Goal: Transaction & Acquisition: Download file/media

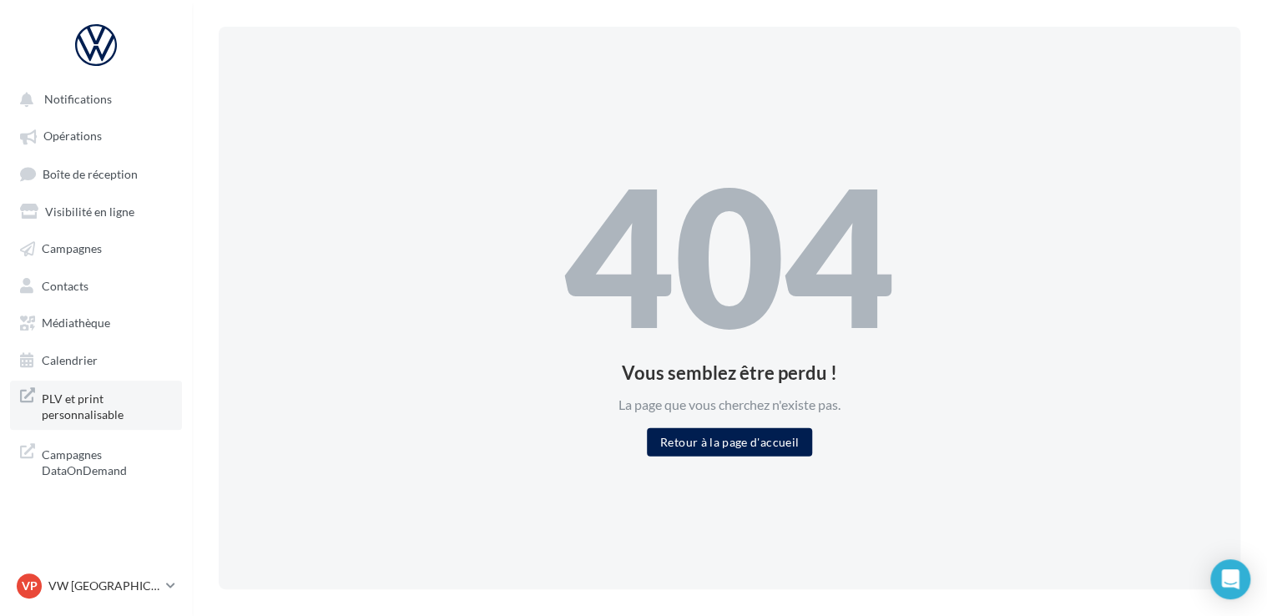
click at [78, 416] on span "PLV et print personnalisable" at bounding box center [107, 405] width 130 height 36
click at [78, 409] on span "PLV et print personnalisable" at bounding box center [107, 405] width 130 height 36
click at [94, 326] on span "Médiathèque" at bounding box center [76, 322] width 68 height 14
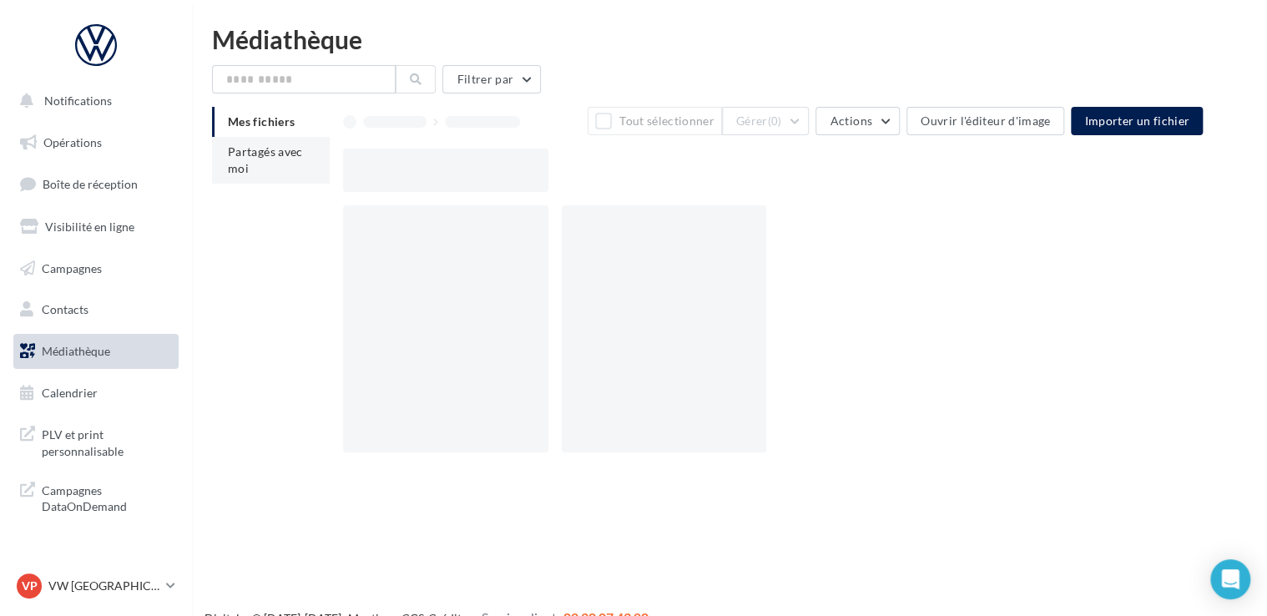
click at [253, 167] on li "Partagés avec moi" at bounding box center [271, 160] width 118 height 47
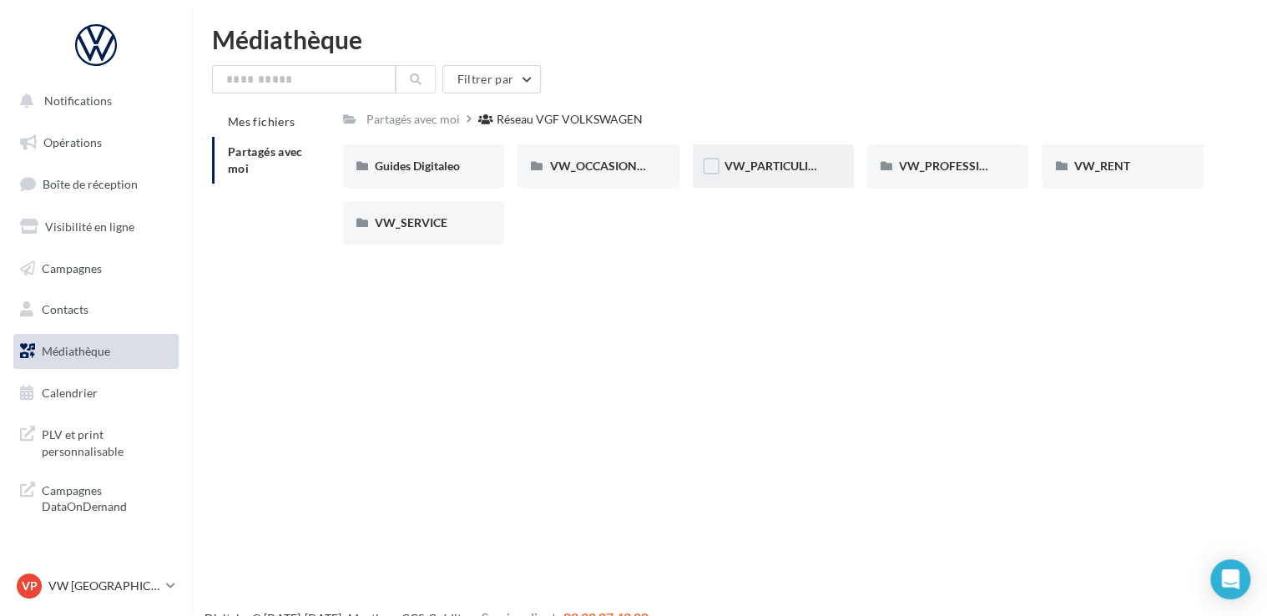
click at [788, 167] on span "VW_PARTICULIERS" at bounding box center [776, 166] width 104 height 14
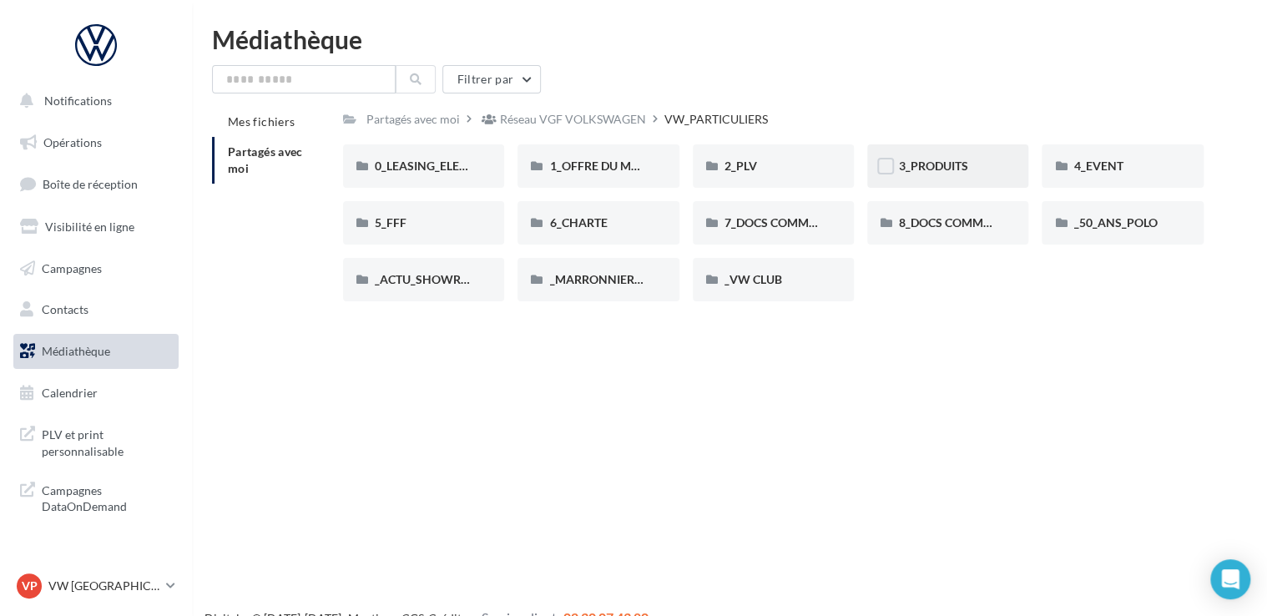
click at [916, 164] on span "3_PRODUITS" at bounding box center [933, 166] width 69 height 14
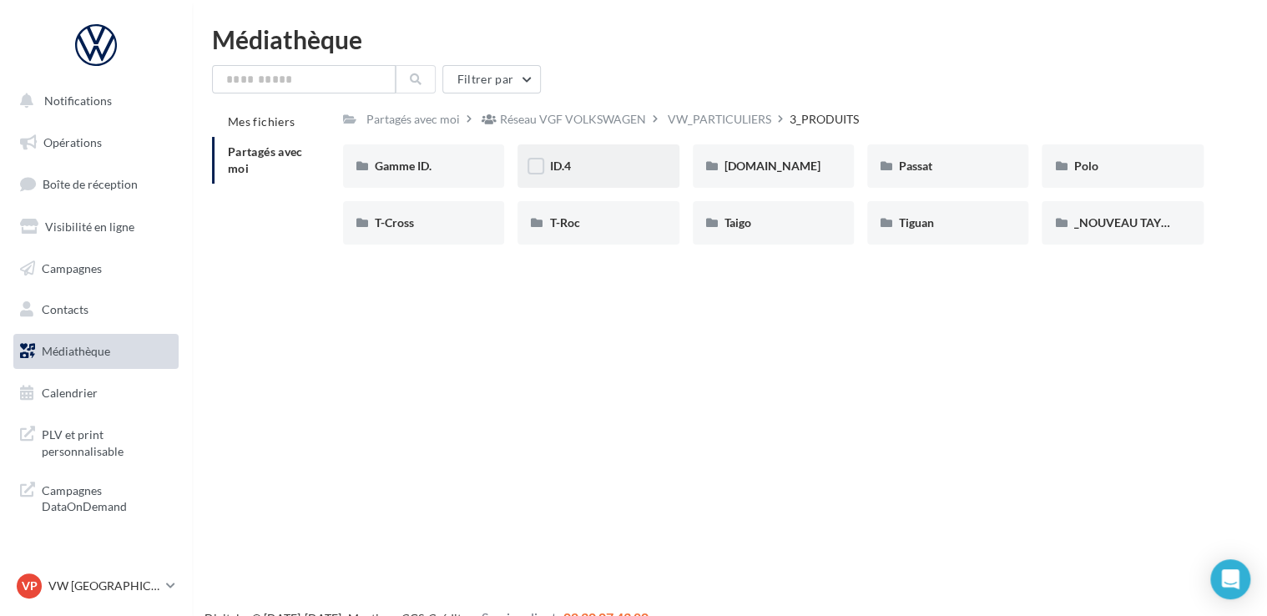
click at [588, 180] on div "ID.4" at bounding box center [597, 165] width 161 height 43
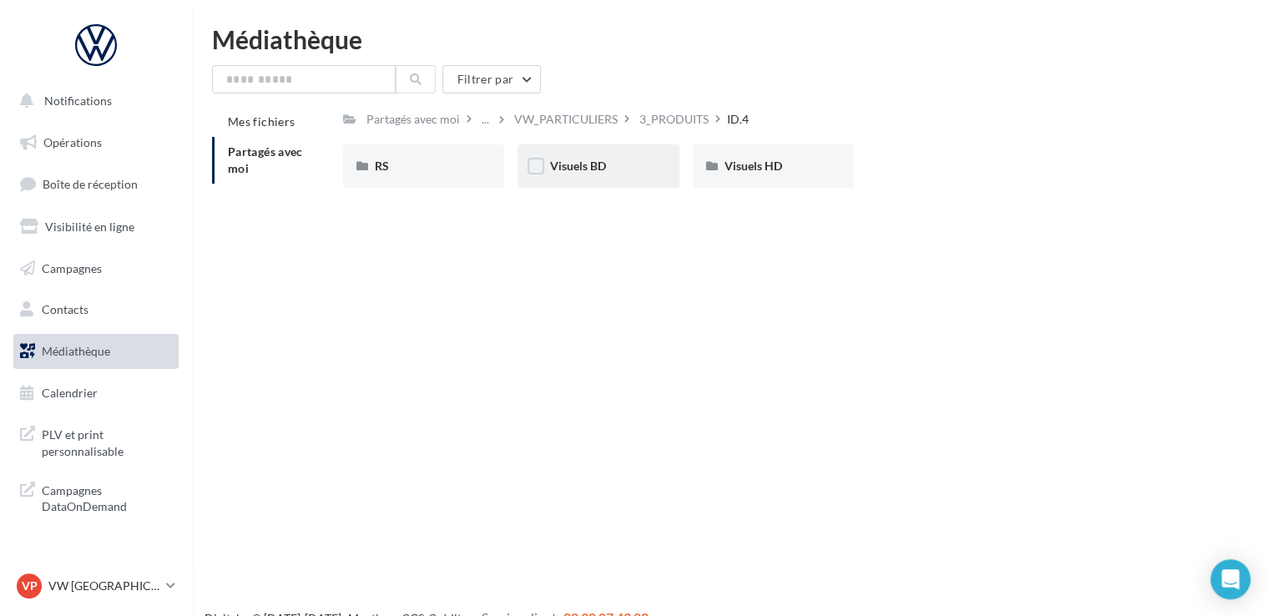
click at [581, 174] on div "Visuels BD" at bounding box center [598, 166] width 98 height 17
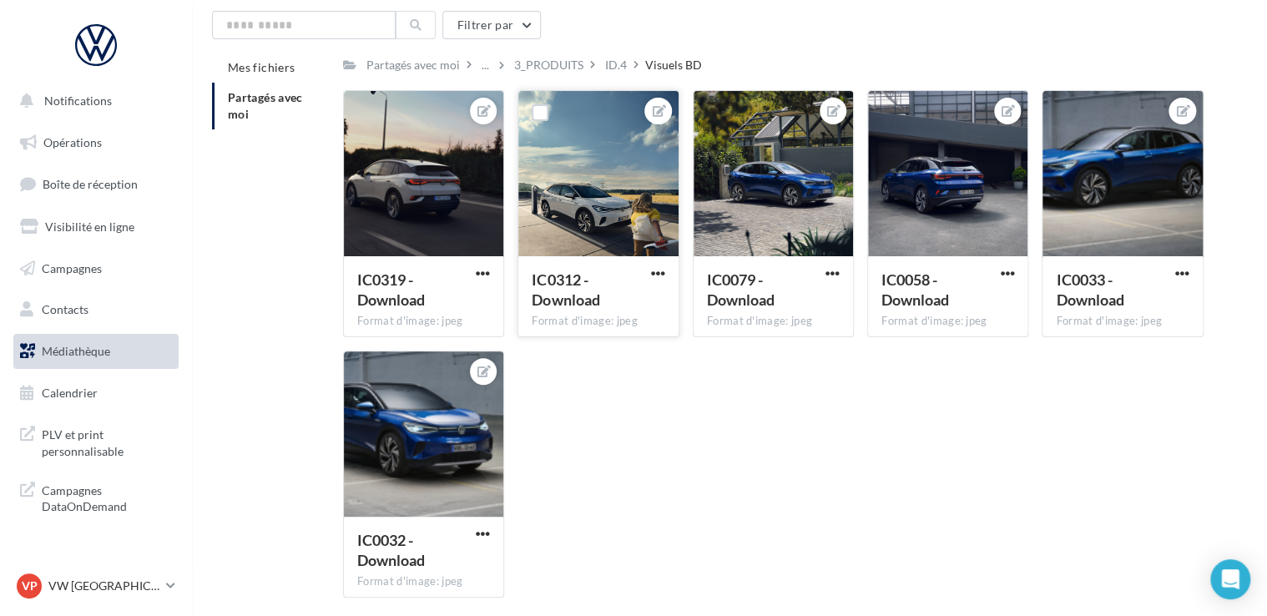
scroll to position [120, 0]
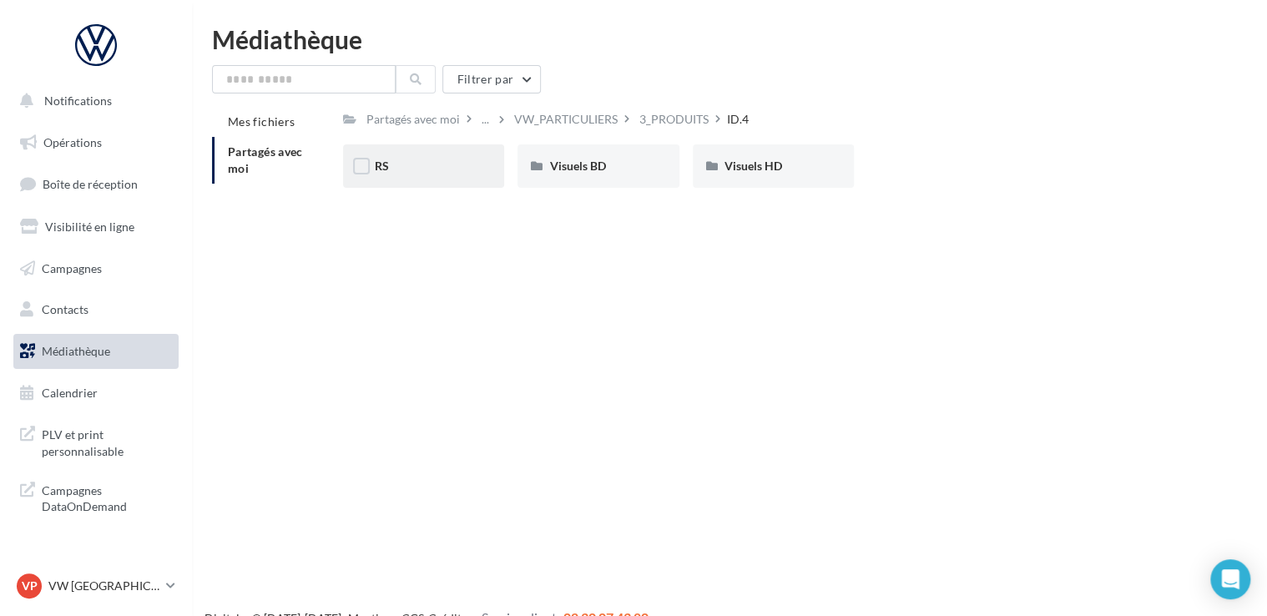
click at [442, 162] on div "RS" at bounding box center [424, 166] width 98 height 17
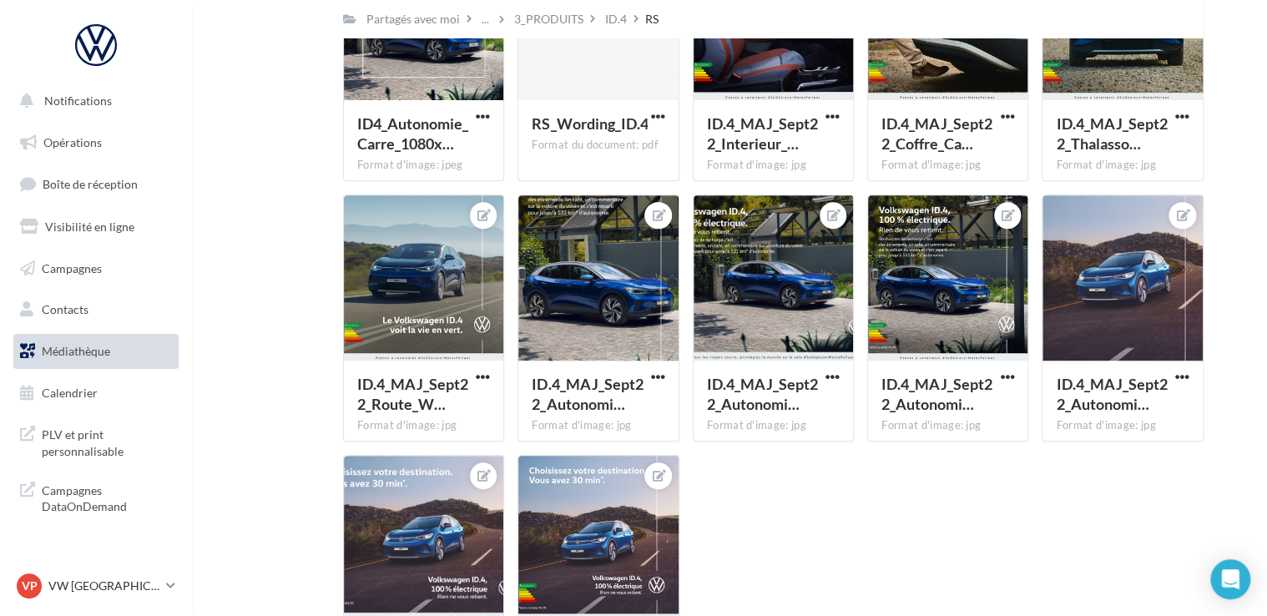
scroll to position [261, 0]
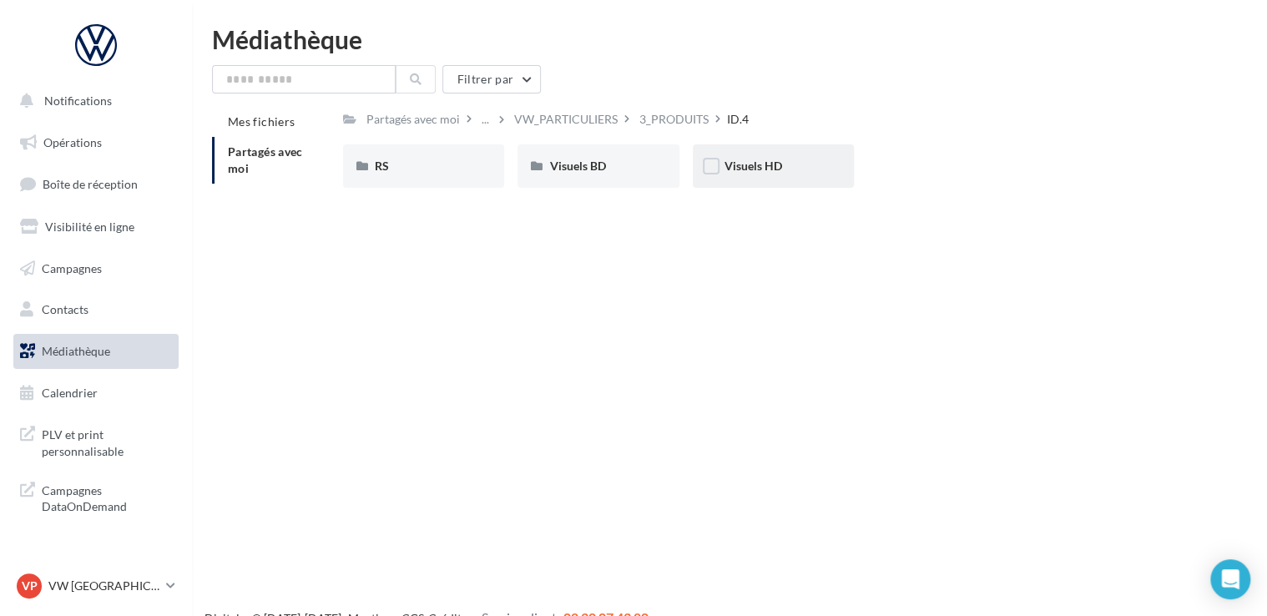
click at [750, 176] on div "Visuels HD" at bounding box center [773, 165] width 161 height 43
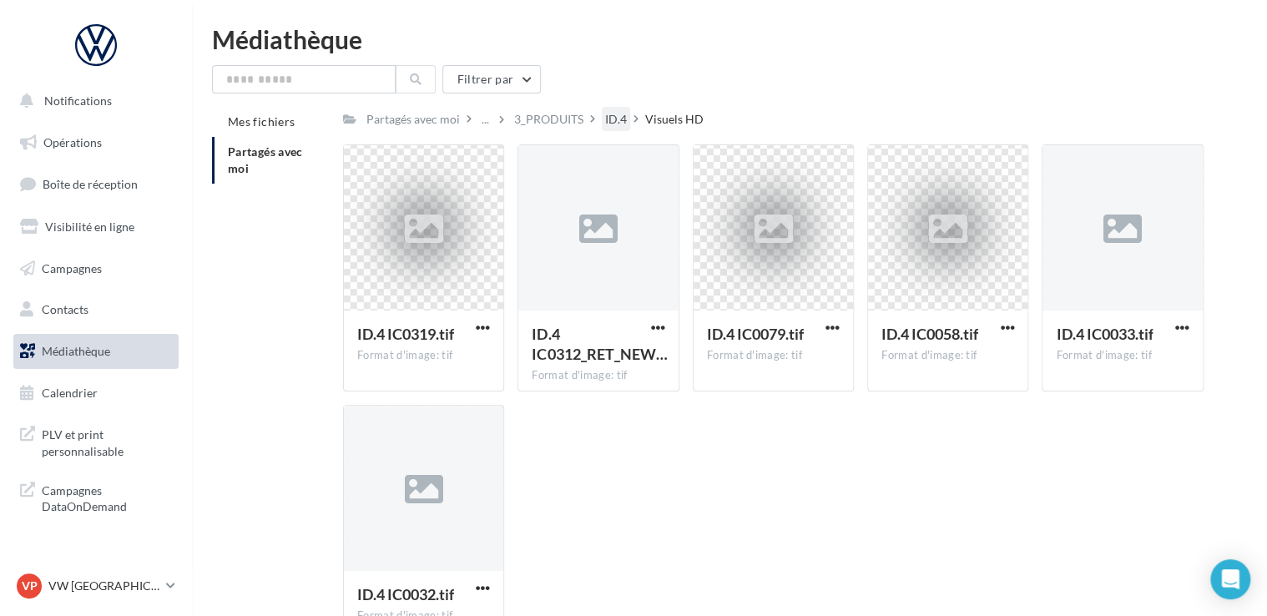
click at [626, 123] on div "ID.4" at bounding box center [616, 119] width 22 height 17
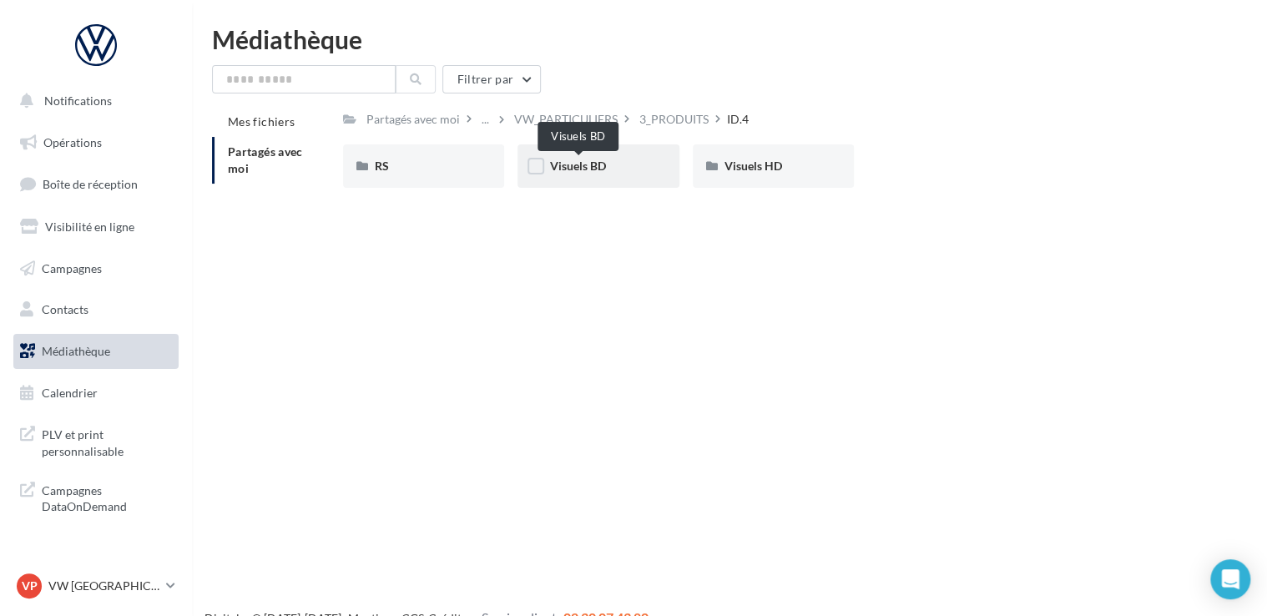
click at [574, 167] on span "Visuels BD" at bounding box center [577, 166] width 56 height 14
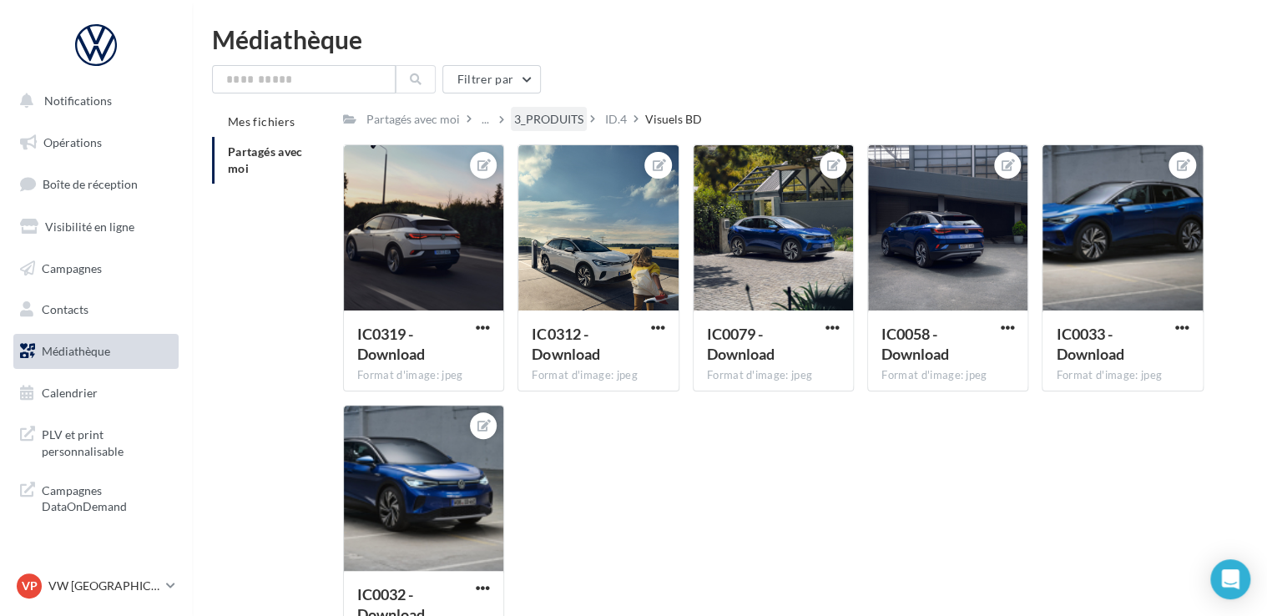
click at [587, 108] on div "3_PRODUITS" at bounding box center [549, 119] width 76 height 24
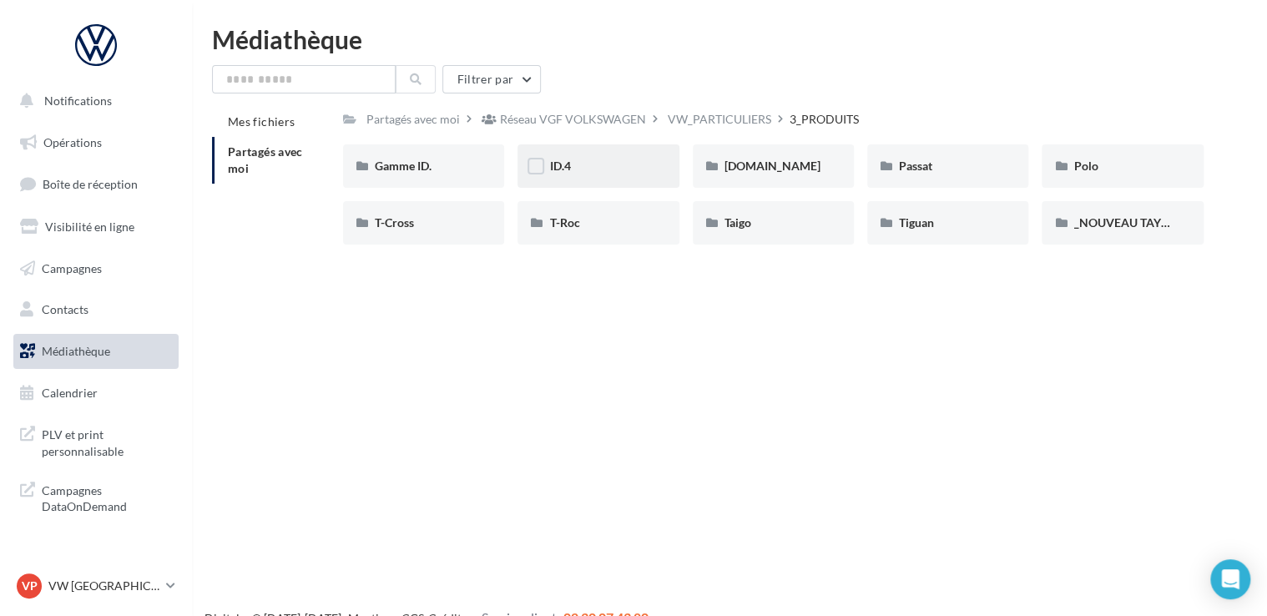
click at [615, 168] on div "ID.4" at bounding box center [598, 166] width 98 height 17
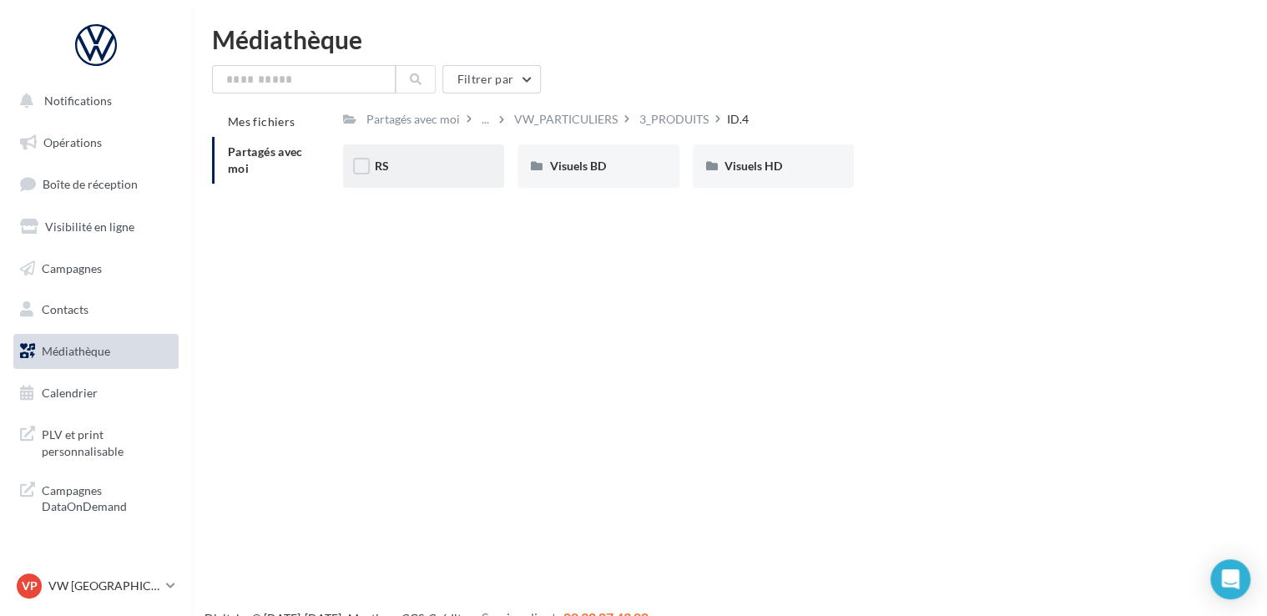
click at [451, 175] on div "RS" at bounding box center [423, 165] width 161 height 43
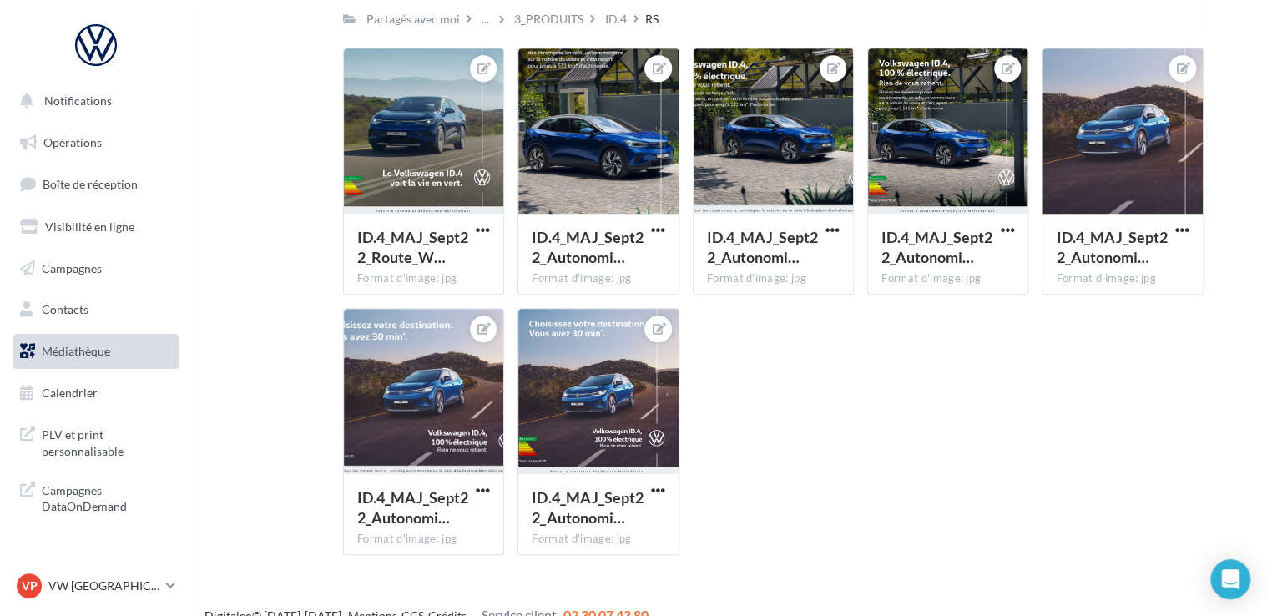
scroll to position [417, 0]
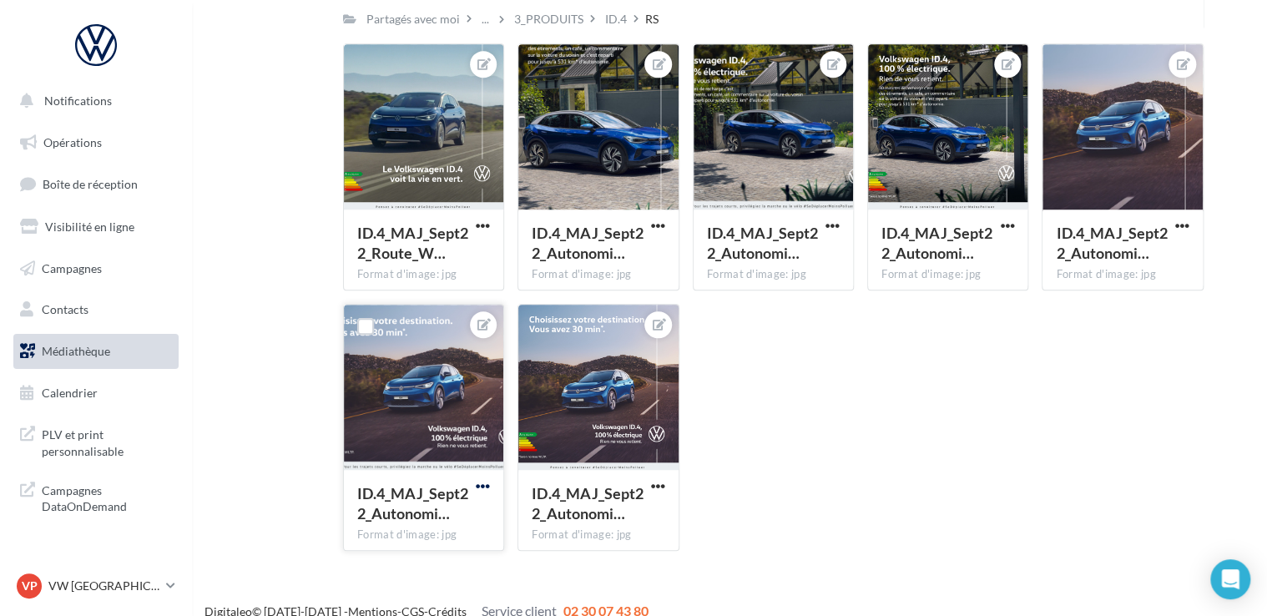
click at [487, 485] on span "button" at bounding box center [483, 486] width 14 height 14
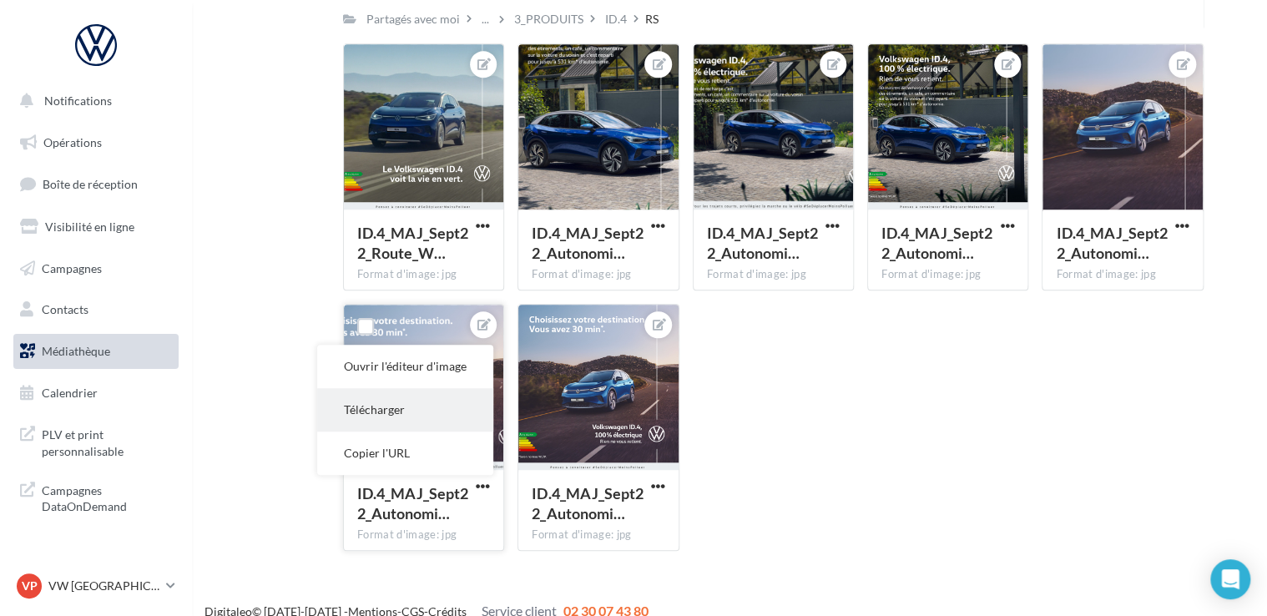
click at [430, 409] on button "Télécharger" at bounding box center [405, 409] width 176 height 43
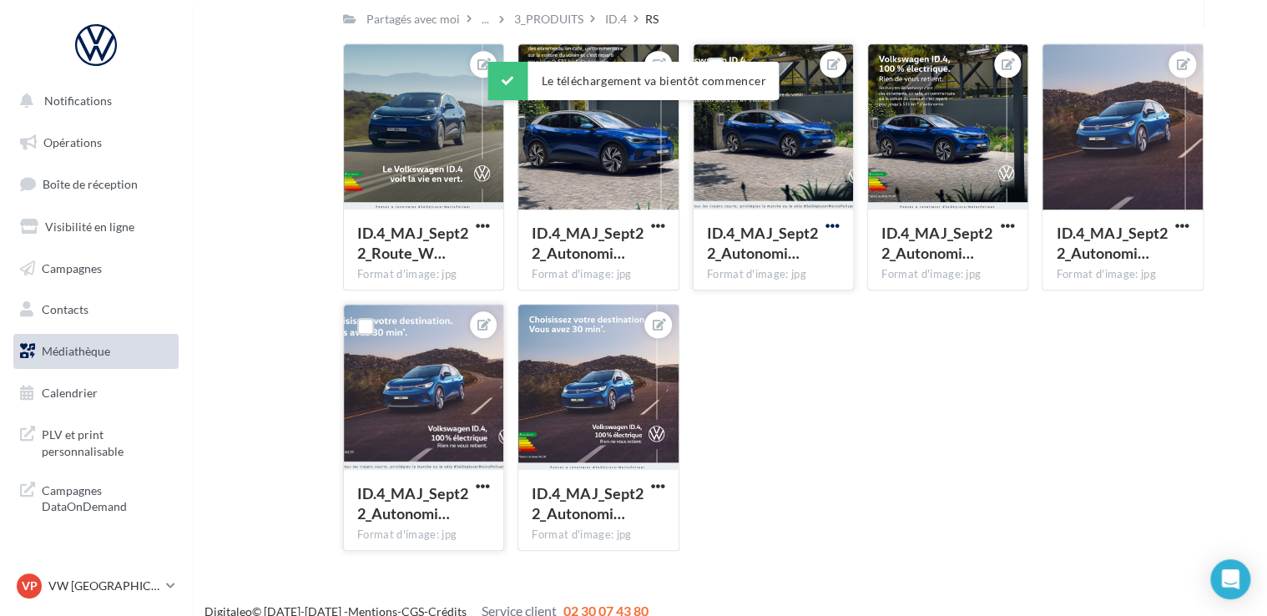
click at [831, 225] on span "button" at bounding box center [832, 226] width 14 height 14
click at [765, 307] on button "Télécharger" at bounding box center [755, 302] width 176 height 43
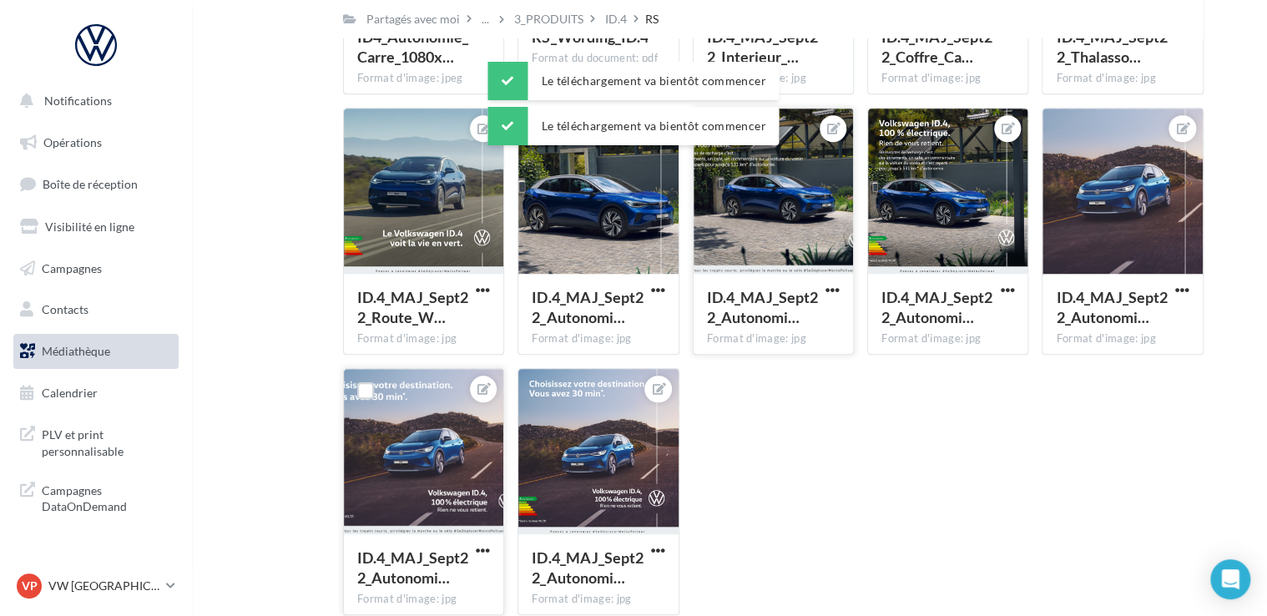
scroll to position [250, 0]
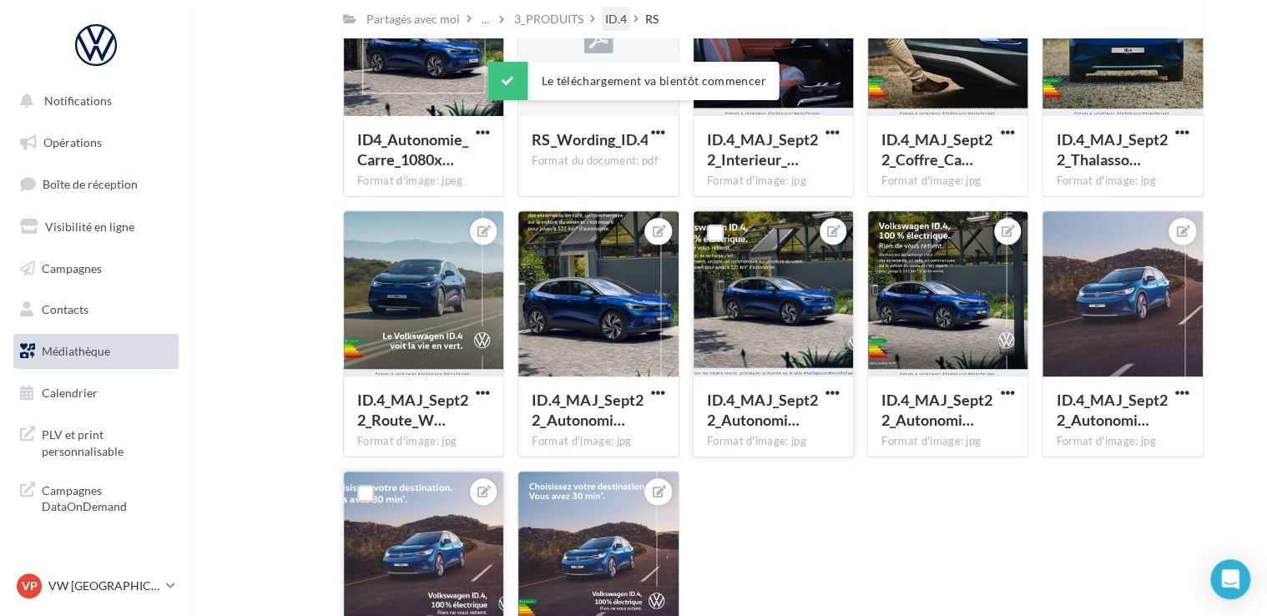
click at [618, 22] on div "ID.4" at bounding box center [616, 19] width 22 height 17
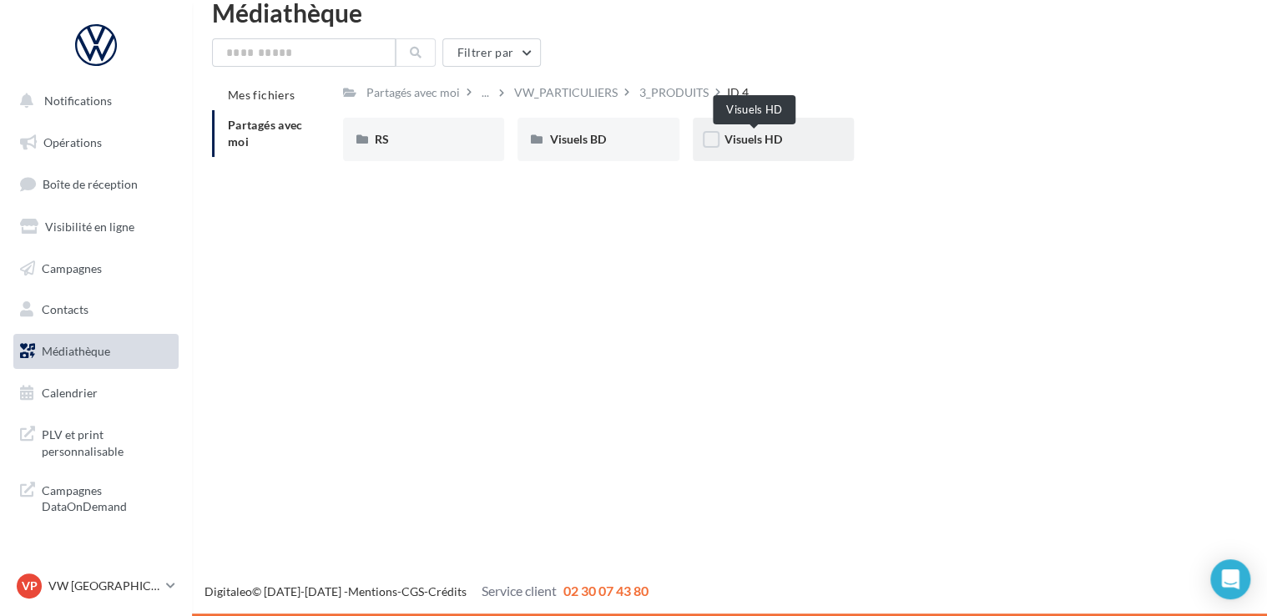
click at [778, 134] on span "Visuels HD" at bounding box center [753, 139] width 58 height 14
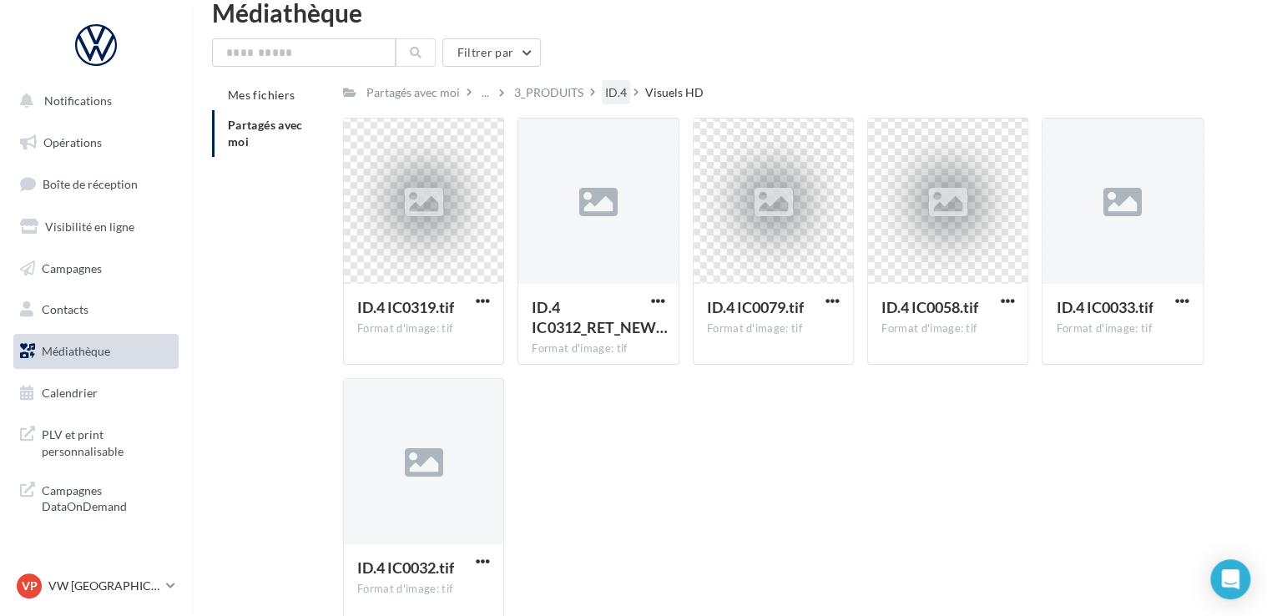
click at [621, 87] on div "ID.4" at bounding box center [616, 92] width 22 height 17
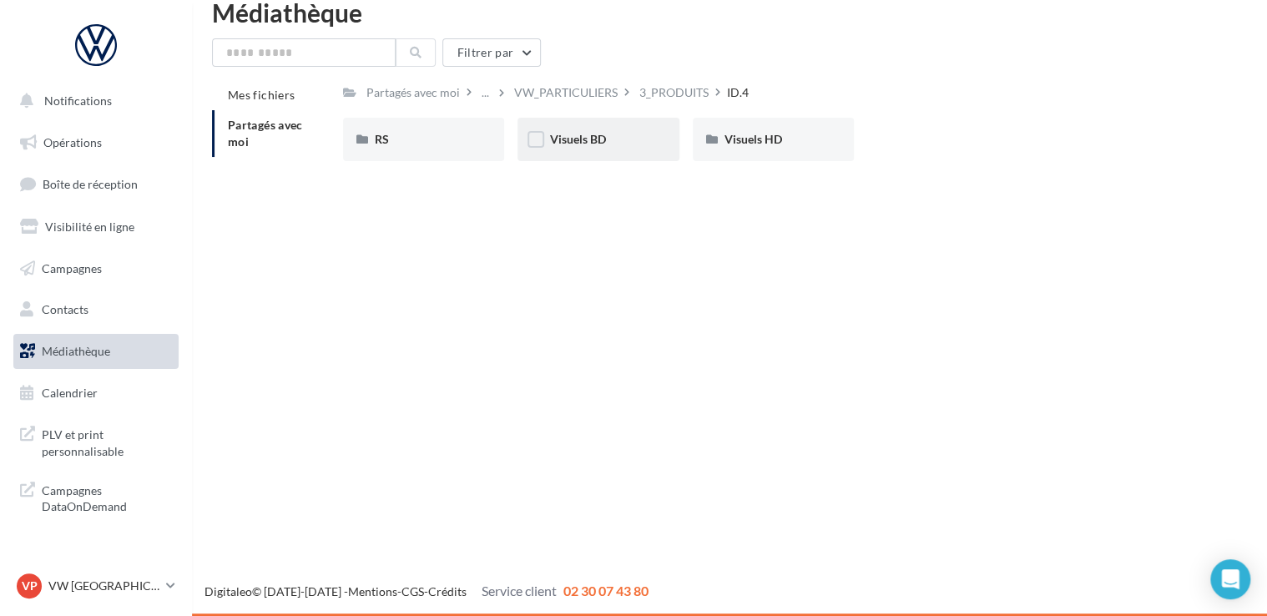
click at [641, 152] on div "Visuels BD" at bounding box center [597, 139] width 161 height 43
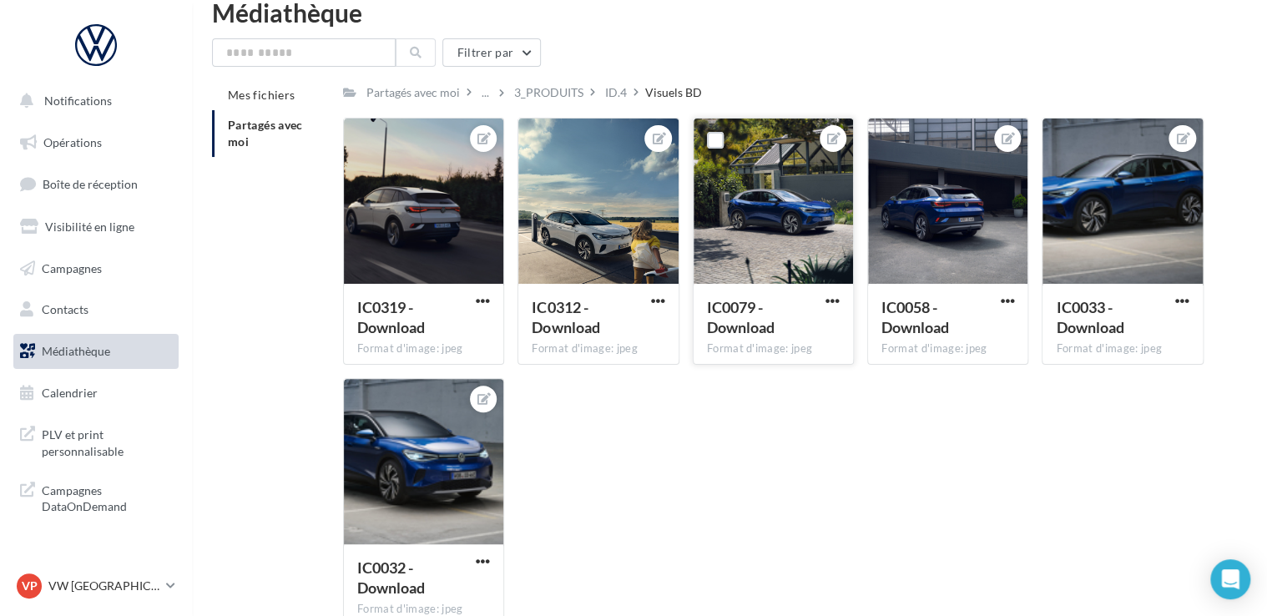
click at [841, 302] on button "button" at bounding box center [832, 302] width 21 height 17
click at [758, 371] on button "Télécharger" at bounding box center [755, 377] width 176 height 43
click at [1058, 486] on div "IC0319 - Download Format d'image: jpeg IC0319 - Download IC0312 - Download Form…" at bounding box center [780, 378] width 874 height 521
click at [651, 301] on span "button" at bounding box center [658, 301] width 14 height 14
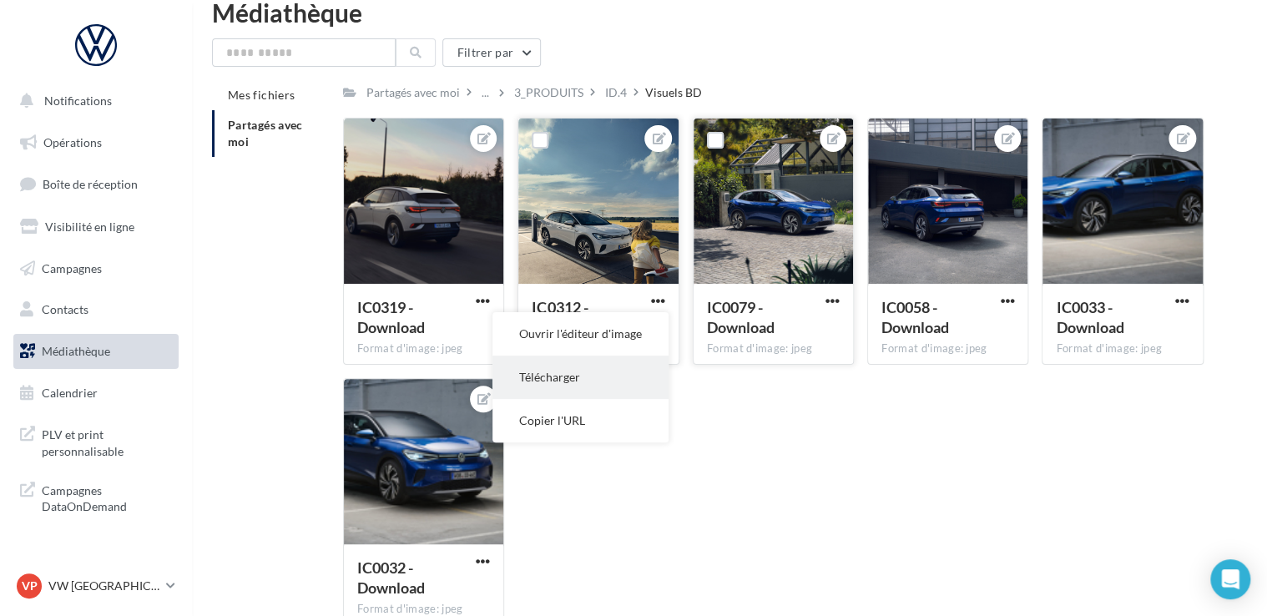
click at [614, 360] on button "Télécharger" at bounding box center [580, 377] width 176 height 43
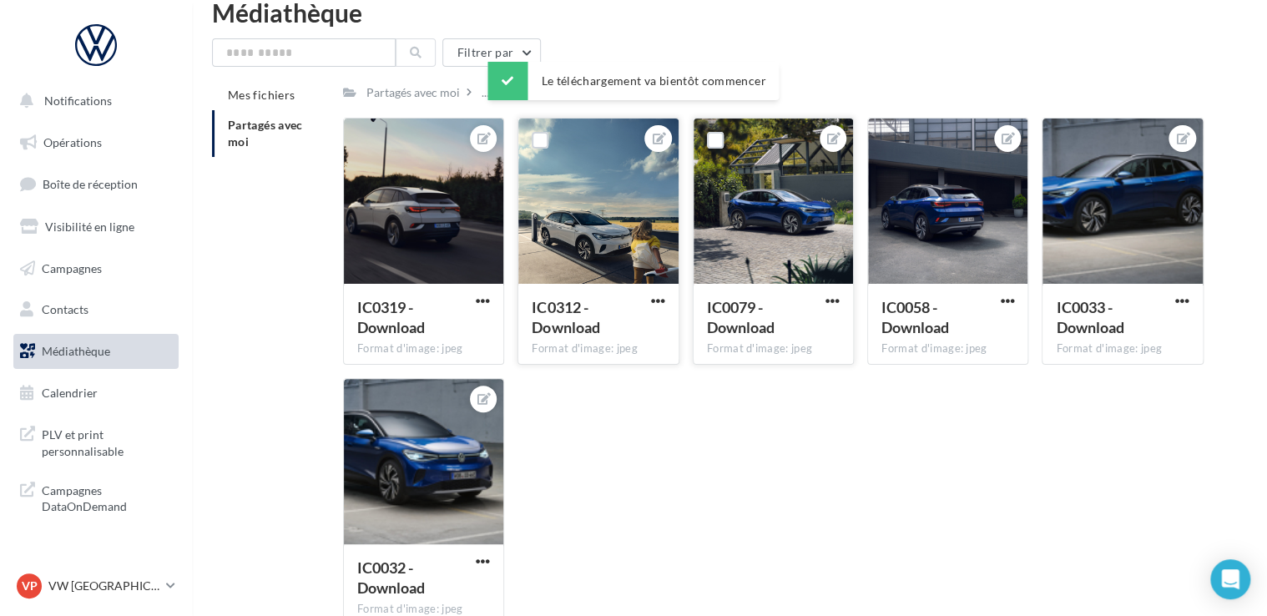
click at [823, 399] on div "IC0319 - Download Format d'image: jpeg IC0319 - Download IC0312 - Download Form…" at bounding box center [780, 378] width 874 height 521
click at [1181, 304] on span "button" at bounding box center [1182, 301] width 14 height 14
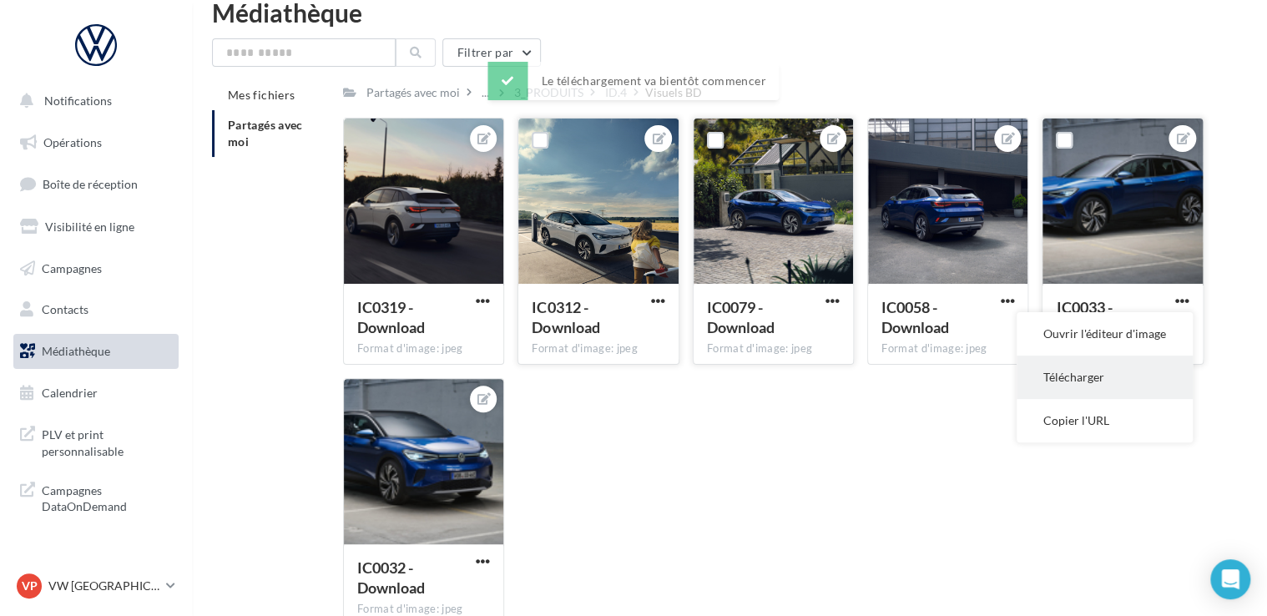
click at [1112, 374] on button "Télécharger" at bounding box center [1105, 377] width 176 height 43
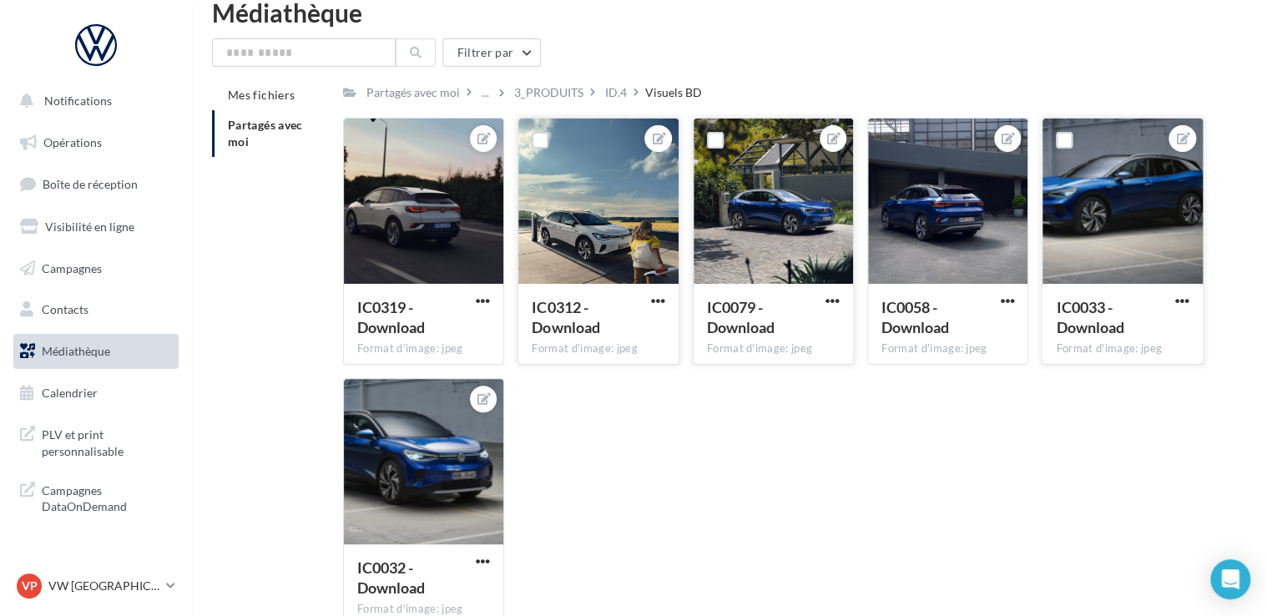
scroll to position [120, 0]
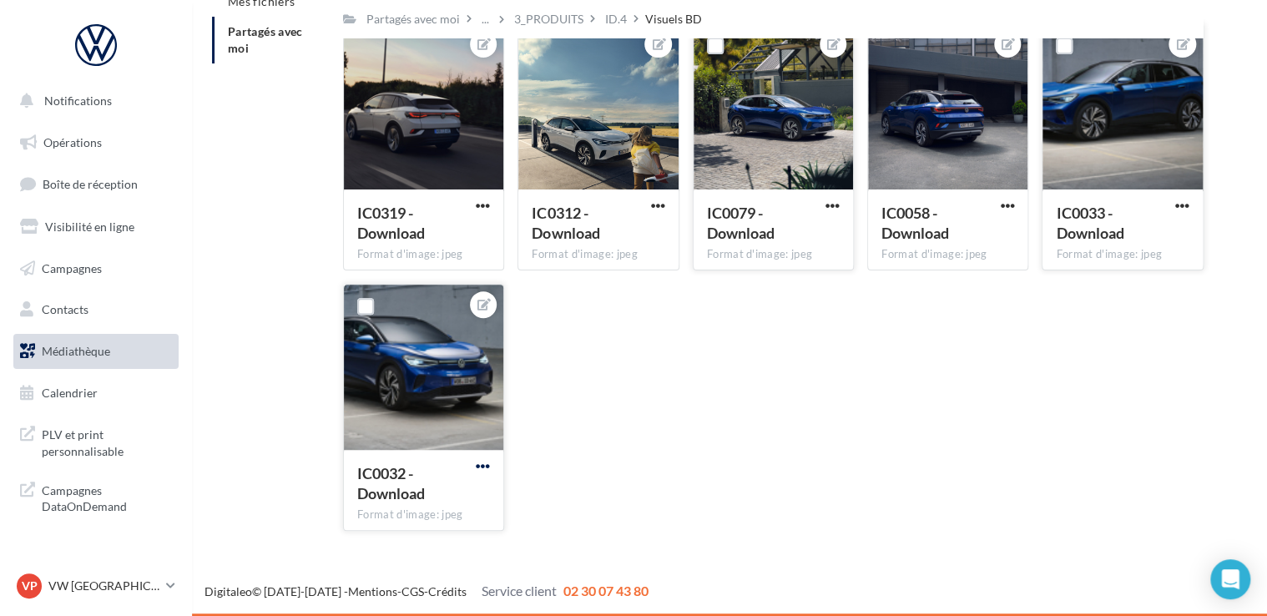
click at [490, 465] on span "button" at bounding box center [483, 466] width 14 height 14
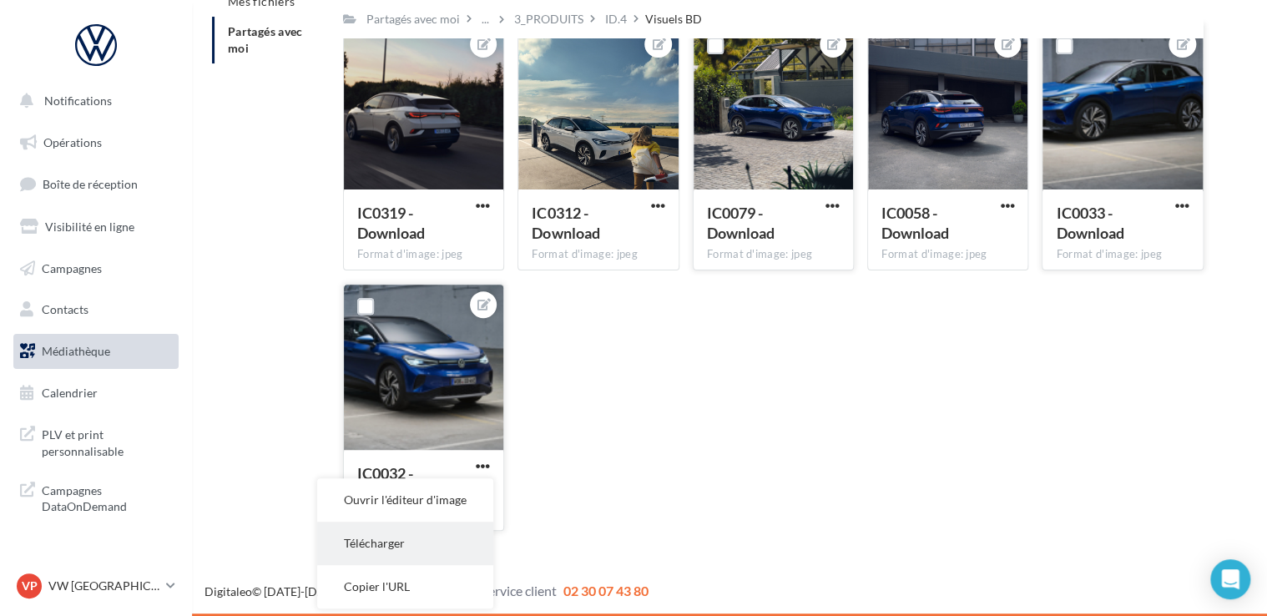
click at [424, 543] on button "Télécharger" at bounding box center [405, 543] width 176 height 43
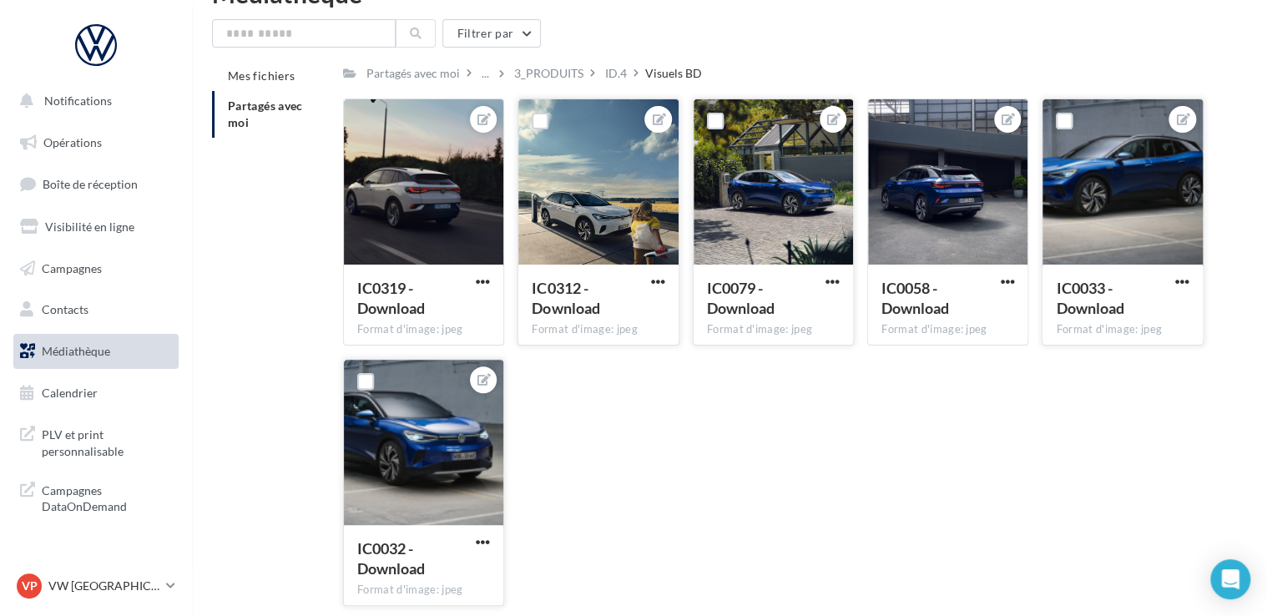
scroll to position [0, 0]
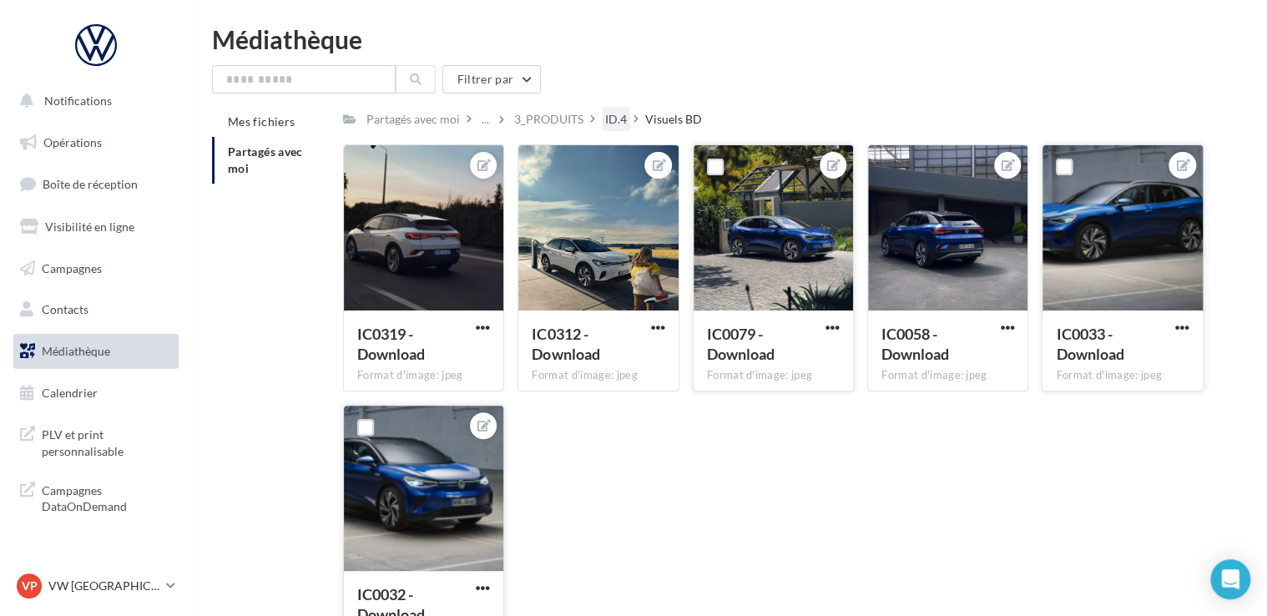
click at [611, 125] on div "ID.4" at bounding box center [616, 119] width 28 height 24
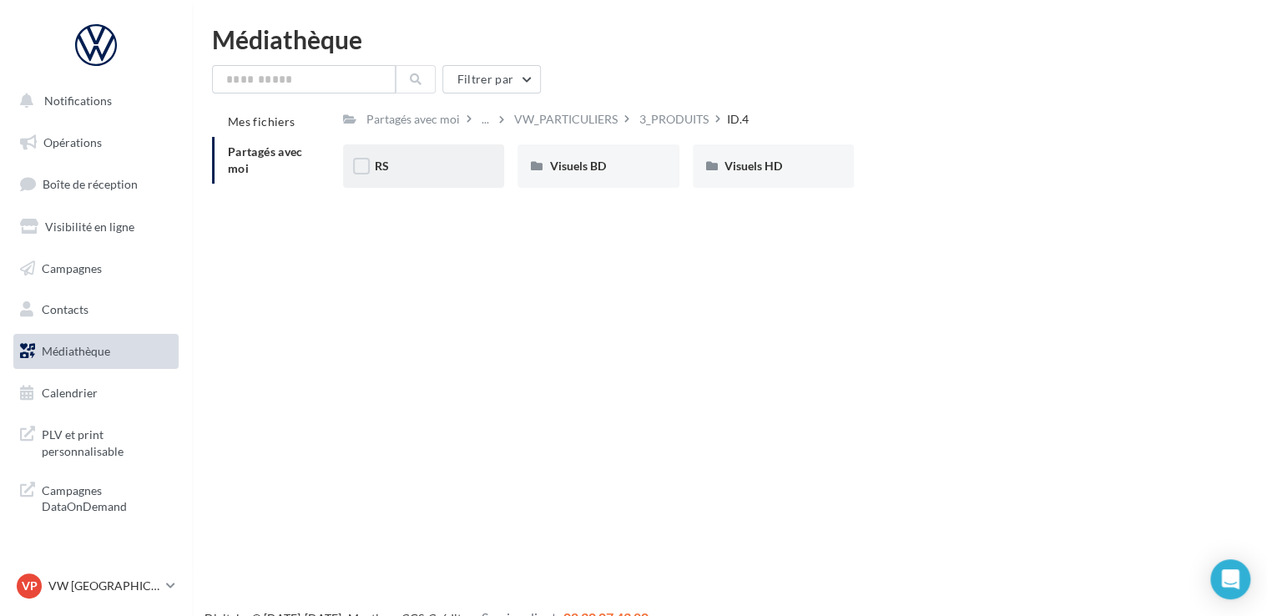
click at [431, 167] on div "RS" at bounding box center [424, 166] width 98 height 17
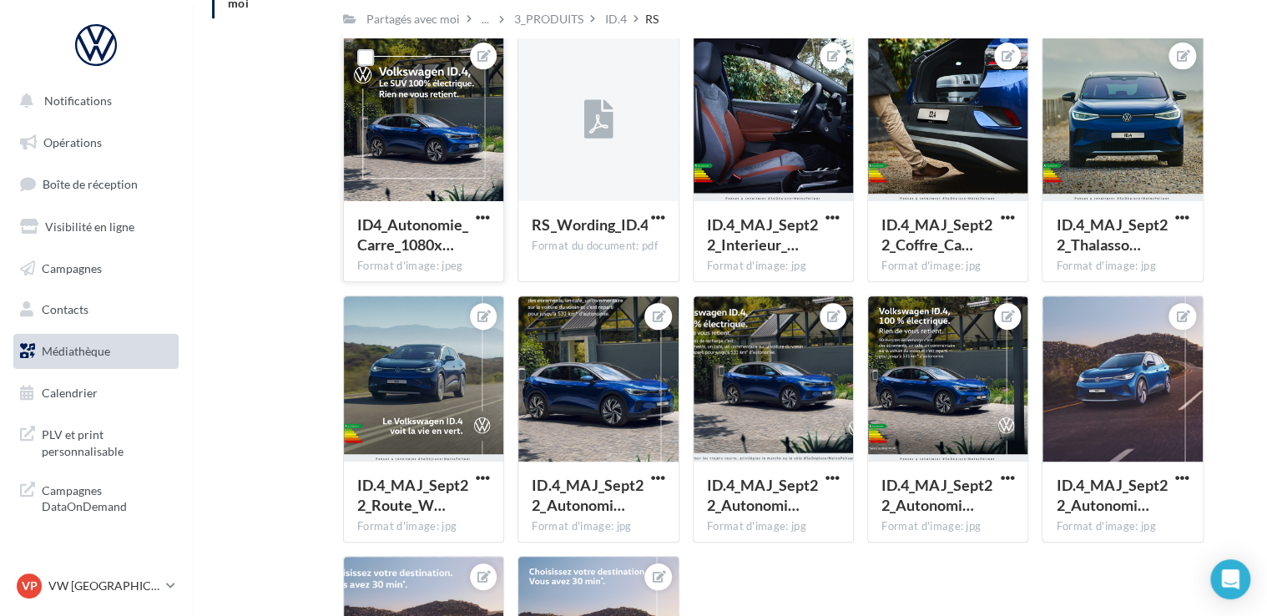
scroll to position [167, 0]
